Goal: Task Accomplishment & Management: Use online tool/utility

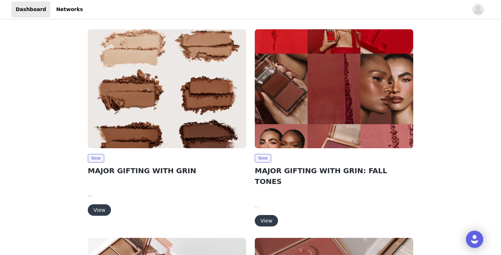
click at [311, 90] on img at bounding box center [334, 88] width 158 height 119
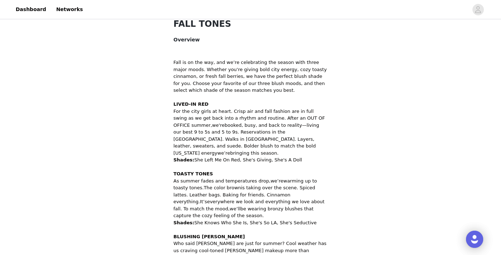
scroll to position [390, 0]
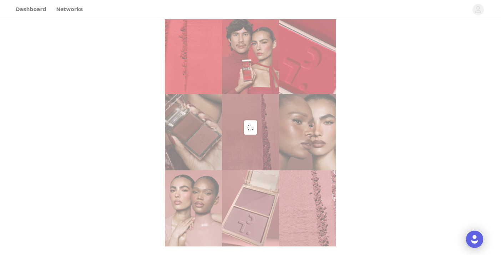
scroll to position [250, 0]
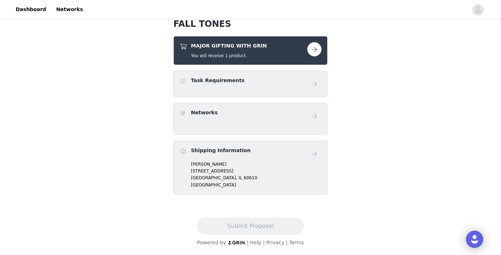
click at [318, 45] on button "button" at bounding box center [314, 49] width 14 height 14
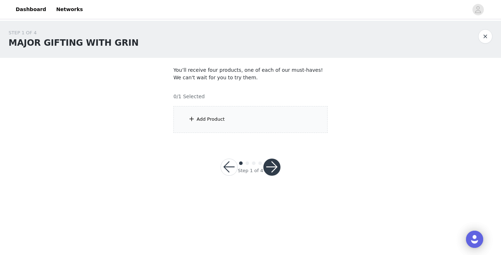
click at [248, 116] on div "Add Product" at bounding box center [250, 119] width 154 height 27
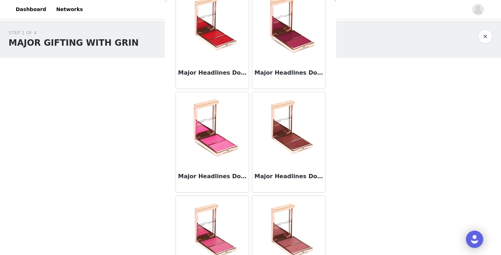
scroll to position [193, 0]
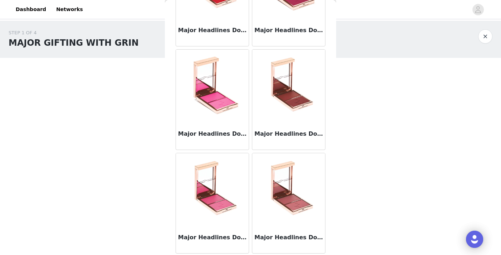
click at [267, 137] on h3 "Major Headlines Double-Take Crème & Powder Blush Duo - She Knows Who She Is" at bounding box center [288, 134] width 69 height 9
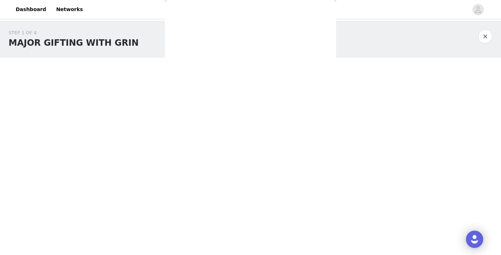
scroll to position [52, 0]
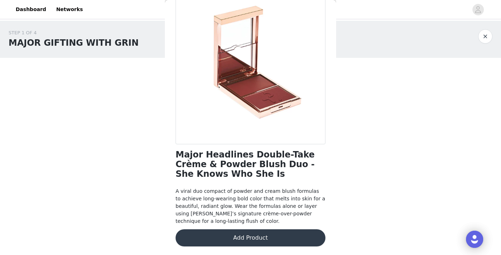
click at [226, 241] on button "Add Product" at bounding box center [251, 237] width 150 height 17
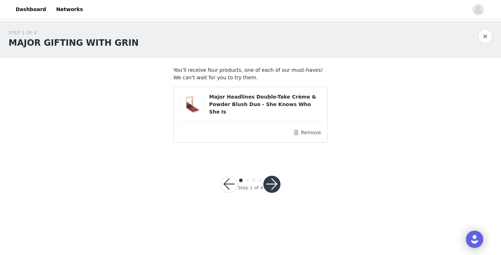
click at [275, 182] on button "button" at bounding box center [271, 184] width 17 height 17
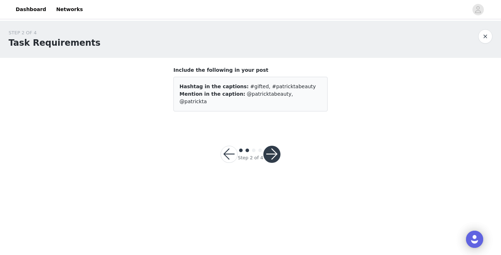
click at [270, 147] on button "button" at bounding box center [271, 154] width 17 height 17
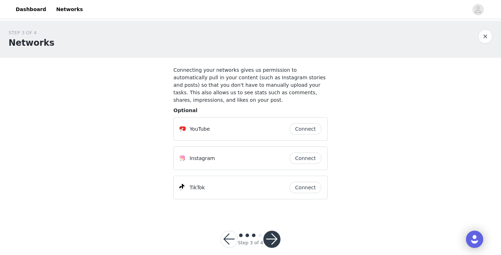
click at [271, 245] on button "button" at bounding box center [271, 239] width 17 height 17
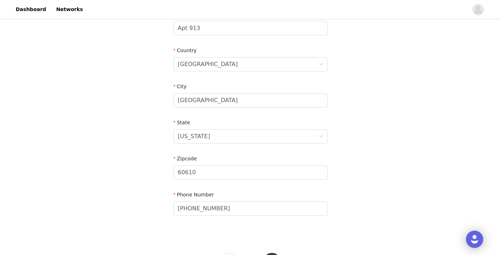
scroll to position [232, 0]
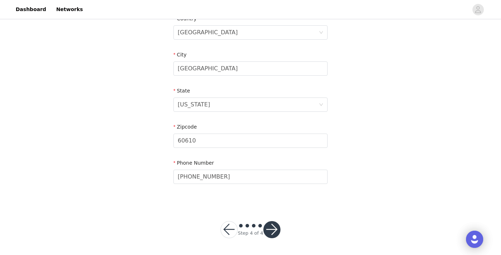
click at [277, 228] on button "button" at bounding box center [271, 229] width 17 height 17
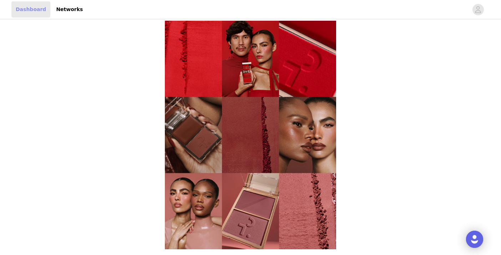
click at [26, 12] on link "Dashboard" at bounding box center [30, 9] width 39 height 16
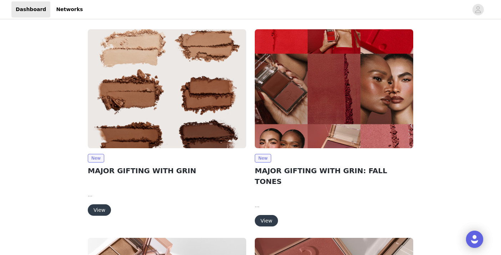
click at [146, 122] on img at bounding box center [167, 88] width 158 height 119
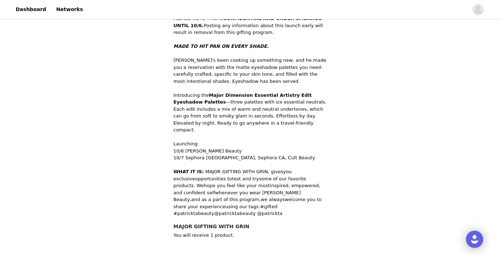
scroll to position [250, 0]
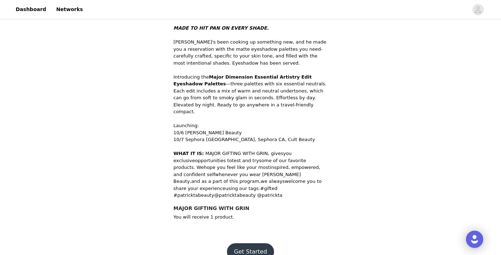
click at [243, 243] on button "Get Started" at bounding box center [250, 251] width 47 height 17
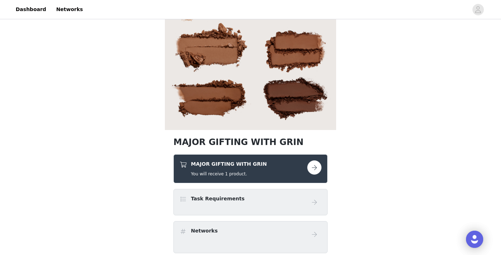
scroll to position [76, 0]
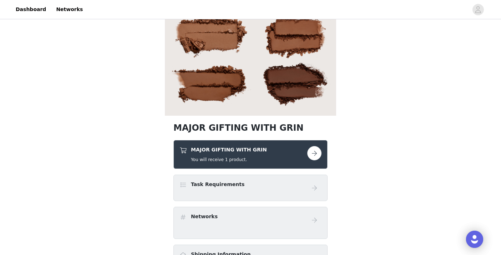
click at [250, 156] on div "MAJOR GIFTING WITH GRIN You will receive 1 product." at bounding box center [229, 154] width 76 height 17
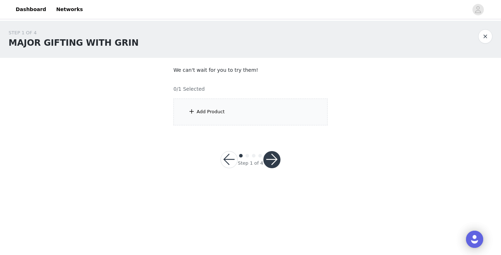
click at [235, 112] on div "Add Product" at bounding box center [250, 112] width 154 height 27
